Goal: Check status: Check status

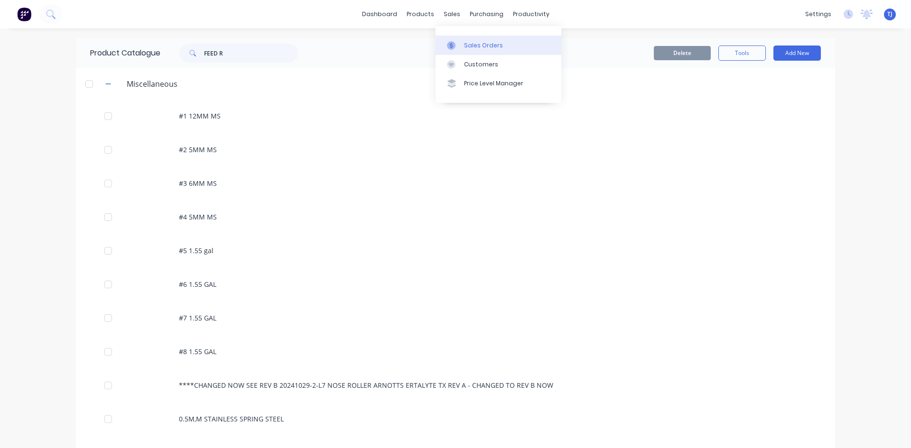
click at [464, 47] on div "Sales Orders" at bounding box center [483, 45] width 39 height 9
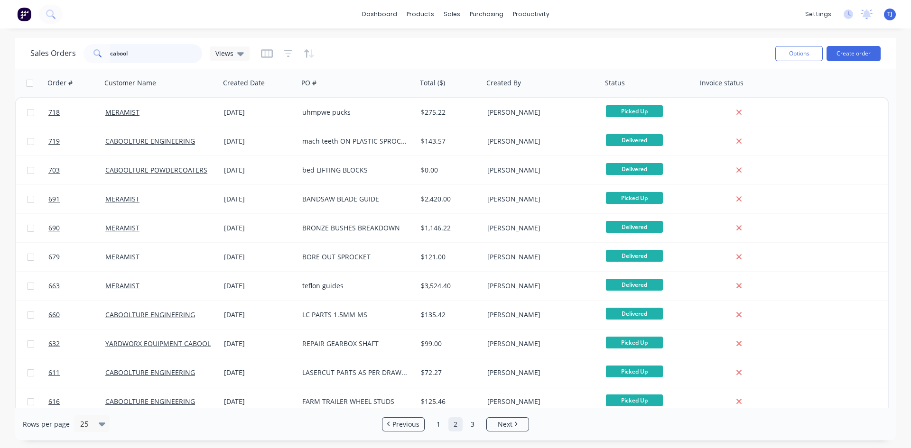
click at [141, 59] on input "cabool" at bounding box center [156, 53] width 93 height 19
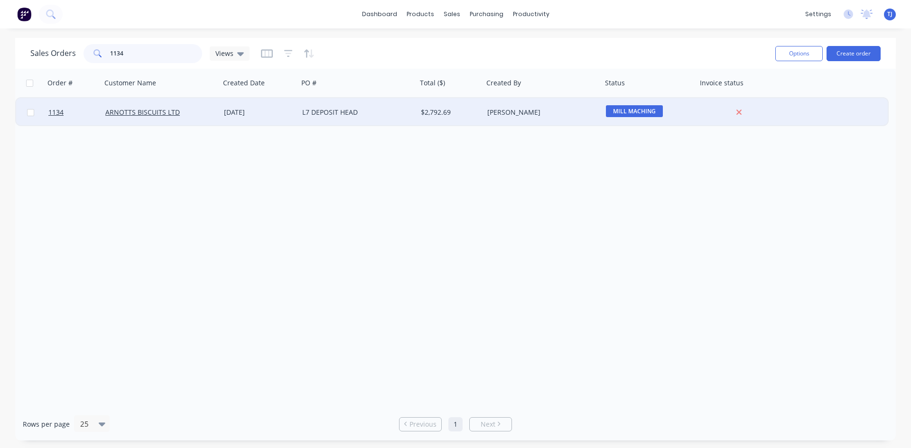
type input "1134"
click at [261, 113] on div "[DATE]" at bounding box center [259, 112] width 71 height 9
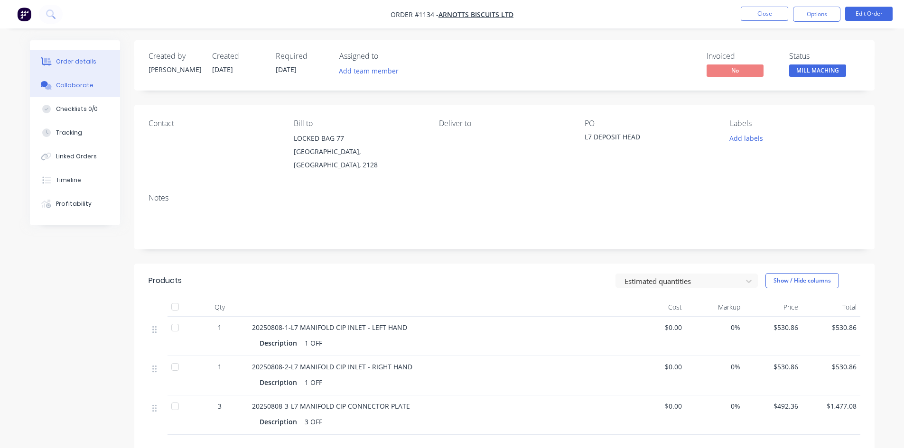
click at [87, 87] on div "Collaborate" at bounding box center [74, 85] width 37 height 9
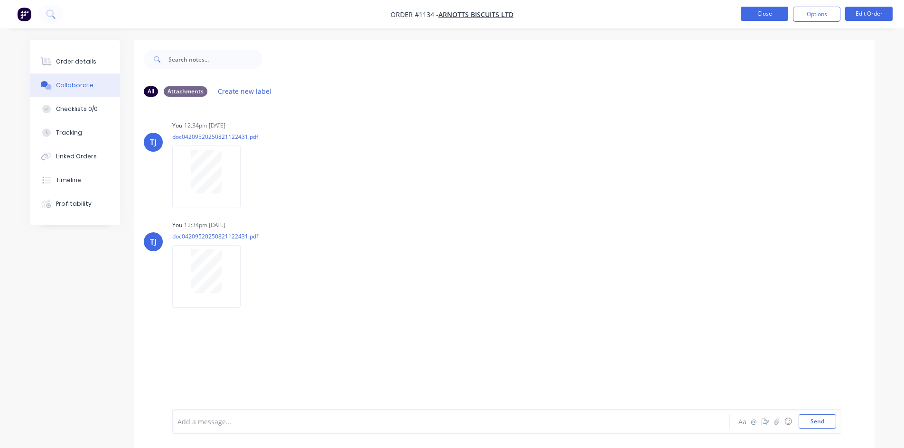
click at [768, 16] on button "Close" at bounding box center [764, 14] width 47 height 14
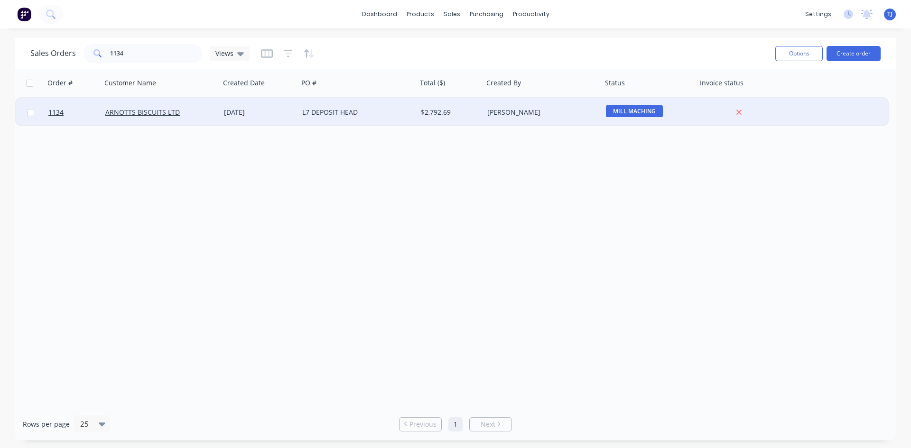
click at [496, 121] on div "[PERSON_NAME]" at bounding box center [543, 112] width 119 height 28
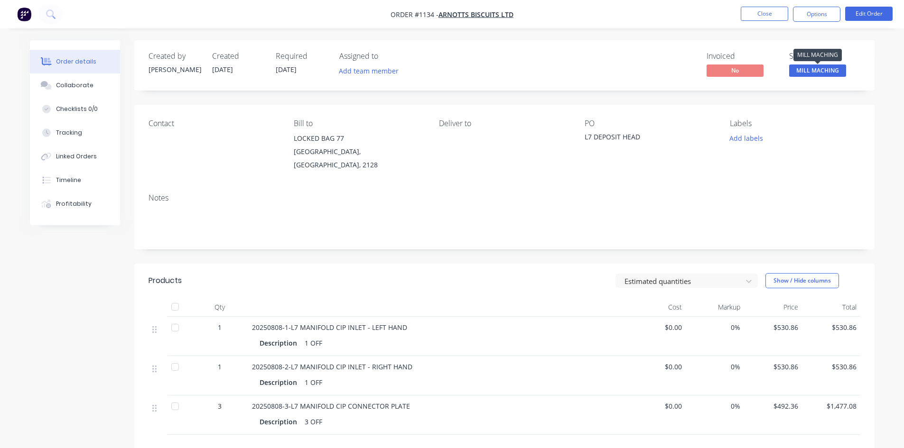
click at [837, 68] on span "MILL MACHING" at bounding box center [817, 71] width 57 height 12
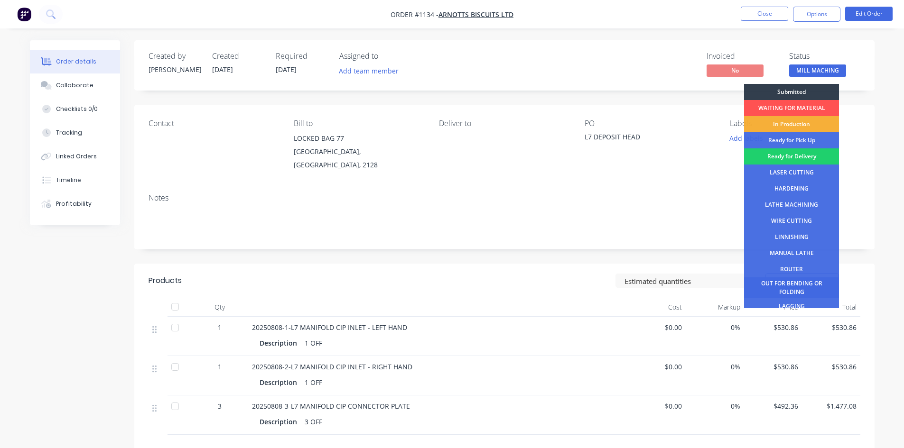
scroll to position [38, 0]
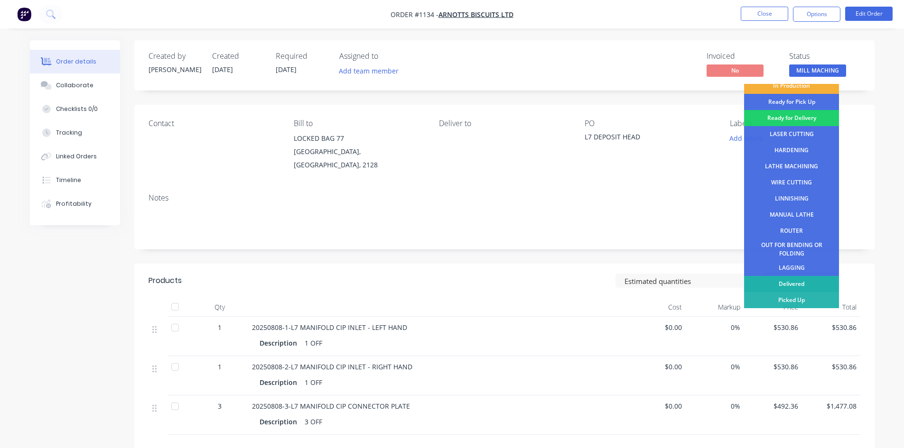
click at [823, 280] on div "Delivered" at bounding box center [791, 284] width 95 height 16
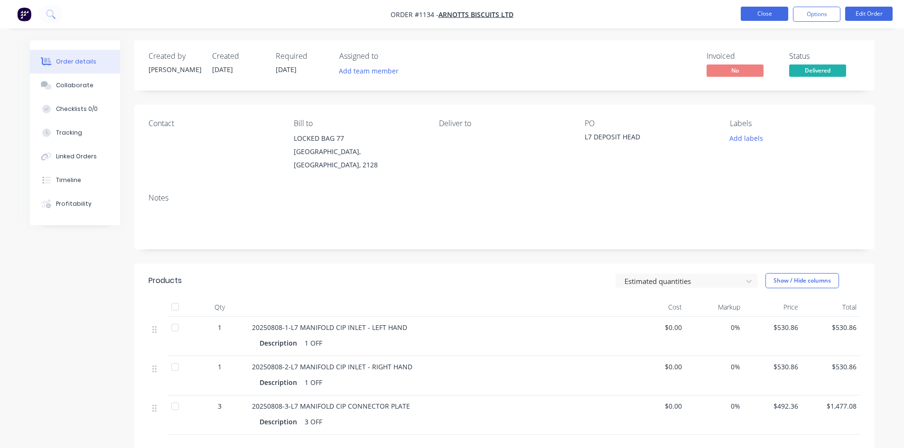
click at [766, 15] on button "Close" at bounding box center [764, 14] width 47 height 14
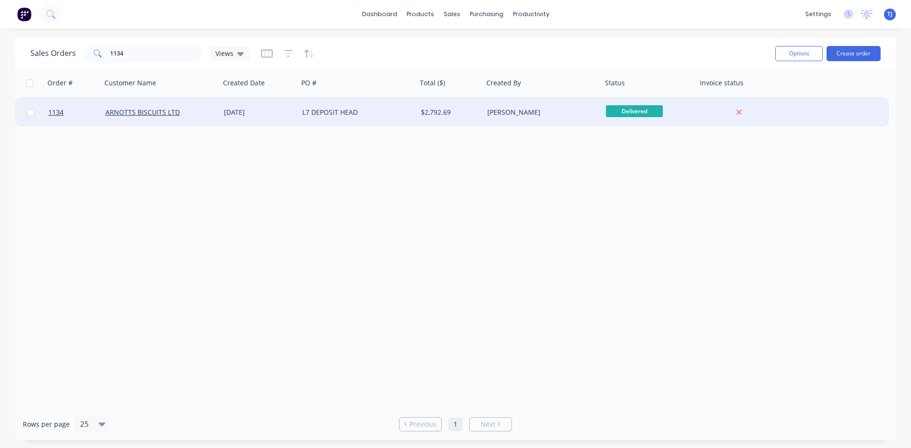
click at [325, 112] on div "L7 DEPOSIT HEAD" at bounding box center [354, 112] width 105 height 9
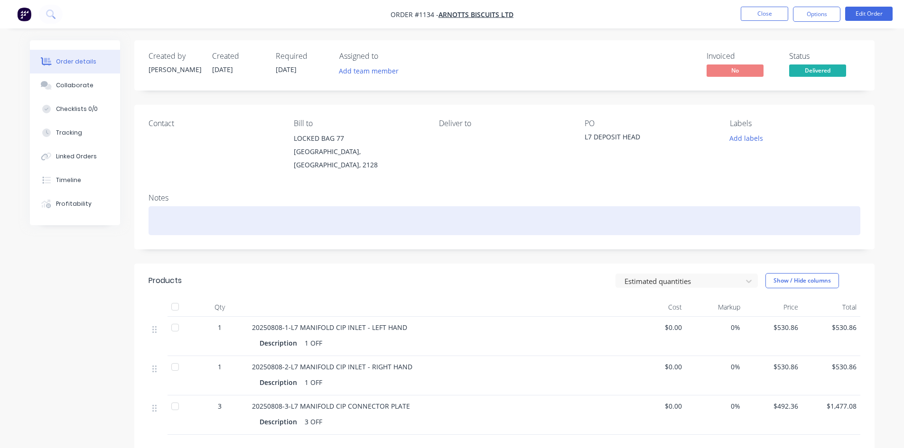
click at [181, 206] on div at bounding box center [505, 220] width 712 height 29
